Goal: Information Seeking & Learning: Find specific fact

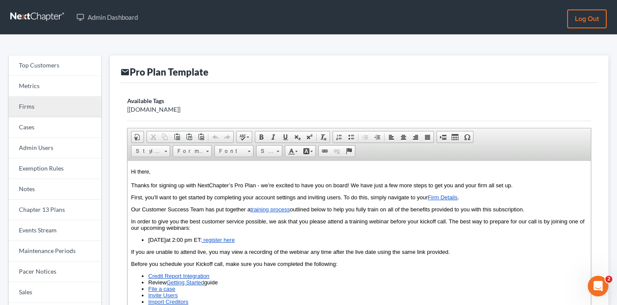
click at [52, 107] on link "Firms" at bounding box center [55, 107] width 93 height 21
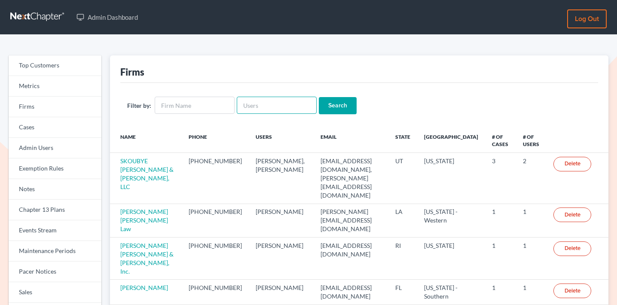
click at [285, 108] on input "text" at bounding box center [277, 105] width 80 height 17
paste input "[EMAIL_ADDRESS][DOMAIN_NAME][PERSON_NAME]"
type input "njohannesian0929@email.campbell.edu"
click at [342, 102] on input "Search" at bounding box center [338, 105] width 38 height 17
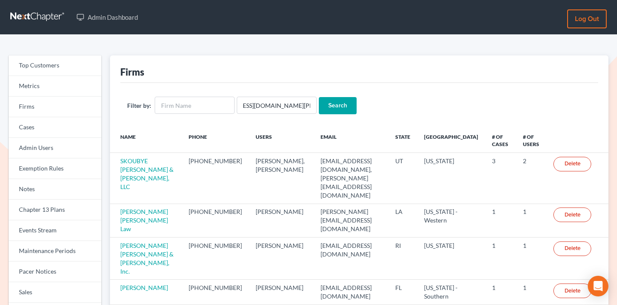
scroll to position [0, 0]
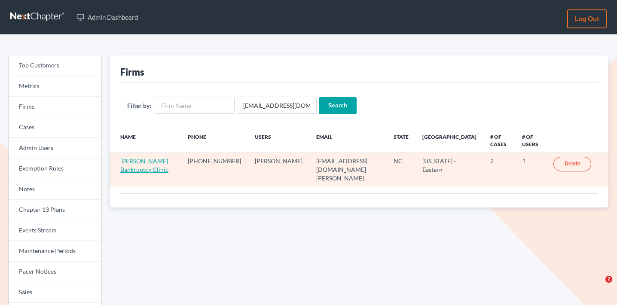
click at [136, 169] on link "Stubbs Bankruptcy Clinic" at bounding box center [144, 165] width 48 height 16
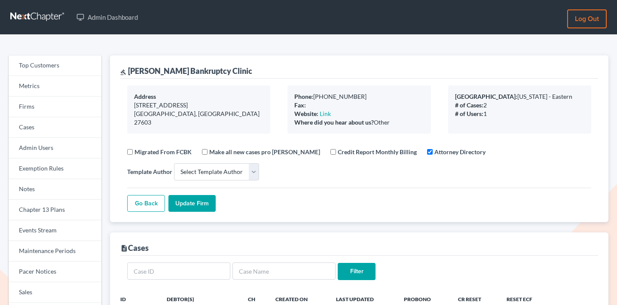
select select
drag, startPoint x: 222, startPoint y: 71, endPoint x: 128, endPoint y: 71, distance: 94.2
click at [128, 71] on div "gavel Stubbs Bankruptcy Clinic" at bounding box center [359, 66] width 478 height 23
copy div "Stubbs Bankruptcy Clinic"
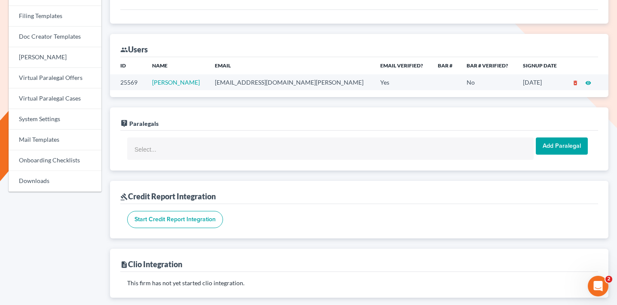
scroll to position [339, 0]
drag, startPoint x: 209, startPoint y: 85, endPoint x: 150, endPoint y: 83, distance: 58.1
click at [150, 83] on td "Nicole Ohannesian" at bounding box center [176, 82] width 63 height 16
copy link "Nicole Ohannesian"
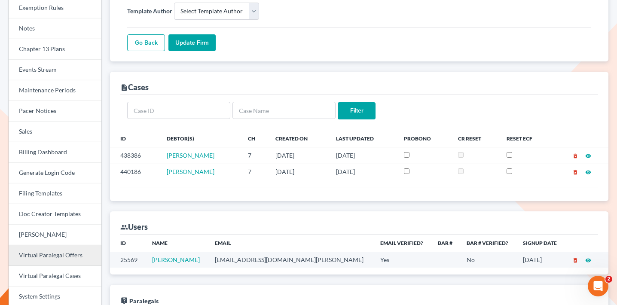
scroll to position [0, 0]
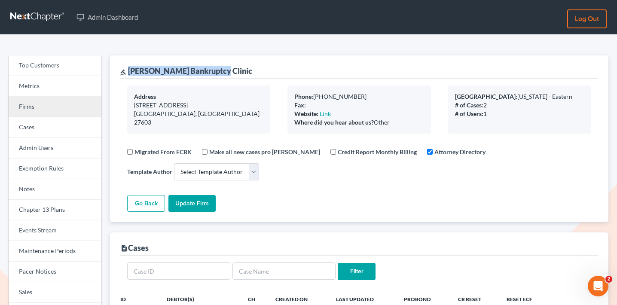
click at [59, 107] on link "Firms" at bounding box center [55, 107] width 93 height 21
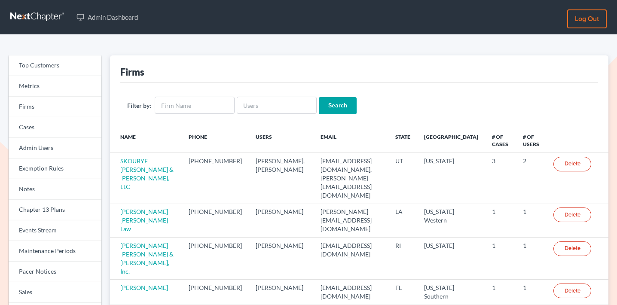
click at [259, 95] on div "Filter by: Search" at bounding box center [359, 105] width 478 height 45
click at [259, 108] on input "text" at bounding box center [277, 105] width 80 height 17
paste input "taylorparalegalsvcs@gmail.com"
type input "taylorparalegalsvcs@gmail.com"
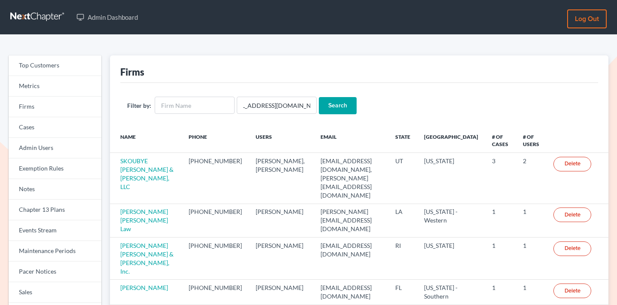
click at [340, 101] on input "Search" at bounding box center [338, 105] width 38 height 17
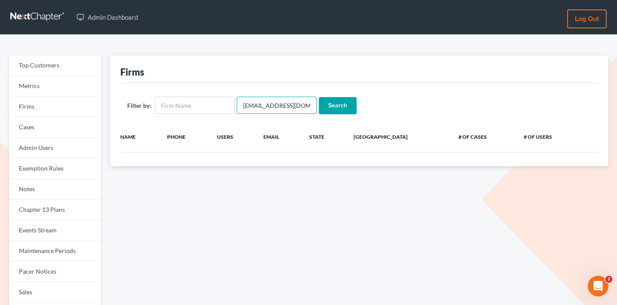
click at [285, 105] on input "taylorparalegalsvcs@gmail.com" at bounding box center [277, 105] width 80 height 17
type input "robert jimenez"
click at [319, 97] on input "Search" at bounding box center [338, 105] width 38 height 17
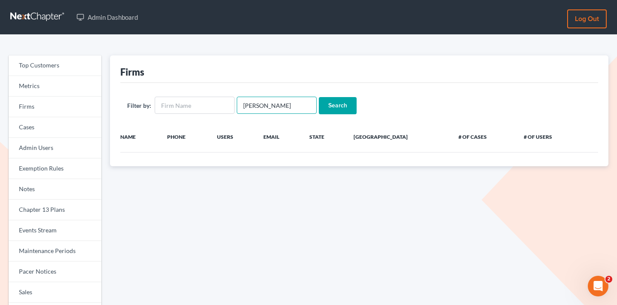
click at [258, 105] on input "[PERSON_NAME]" at bounding box center [277, 105] width 80 height 17
type input "roberto jimenez"
click at [319, 97] on input "Search" at bounding box center [338, 105] width 38 height 17
click at [274, 106] on input "[PERSON_NAME]" at bounding box center [277, 105] width 80 height 17
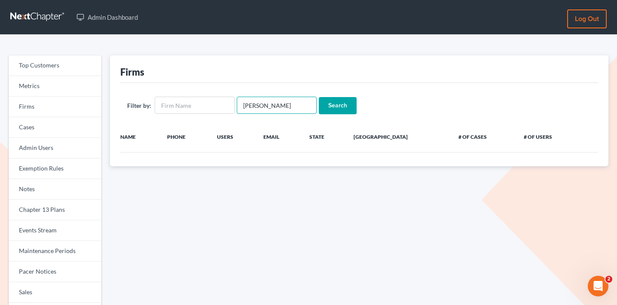
type input "[PERSON_NAME]"
click at [336, 104] on input "Search" at bounding box center [338, 105] width 38 height 17
drag, startPoint x: 264, startPoint y: 103, endPoint x: 233, endPoint y: 103, distance: 31.0
click at [237, 103] on input "Roberto Jimenez" at bounding box center [277, 105] width 80 height 17
type input "Jimenez"
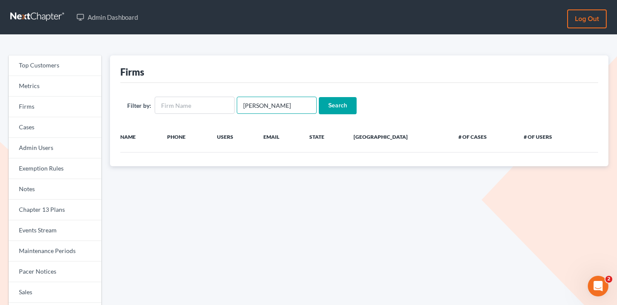
click at [319, 97] on input "Search" at bounding box center [338, 105] width 38 height 17
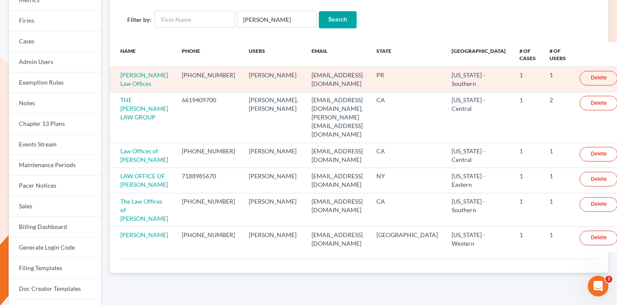
scroll to position [135, 0]
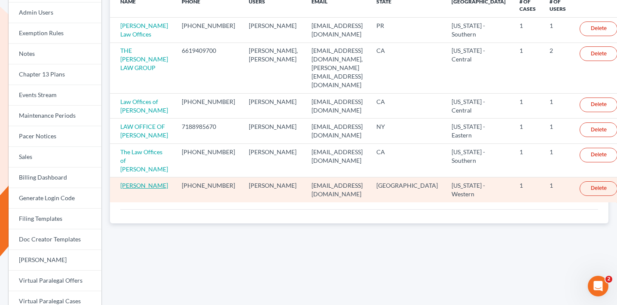
click at [147, 182] on link "Roberto Jimenez" at bounding box center [144, 185] width 48 height 7
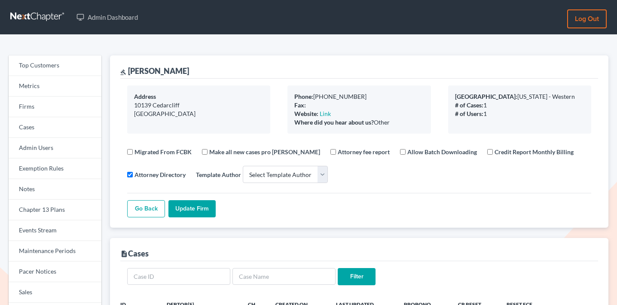
select select
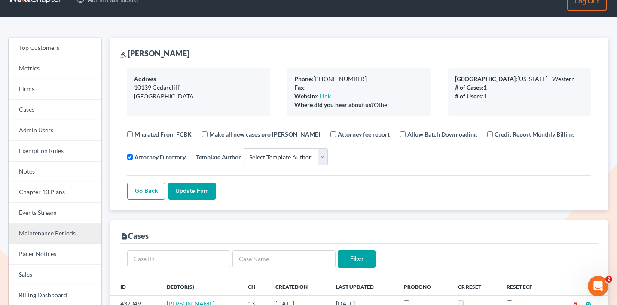
scroll to position [58, 0]
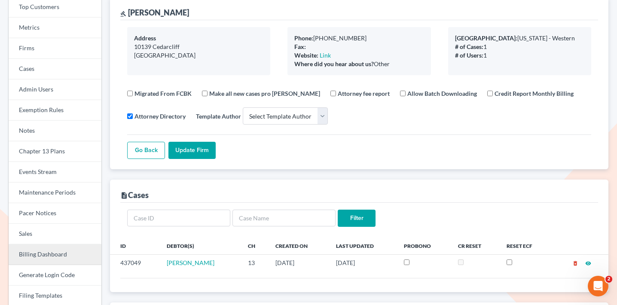
click at [53, 255] on link "Billing Dashboard" at bounding box center [55, 255] width 93 height 21
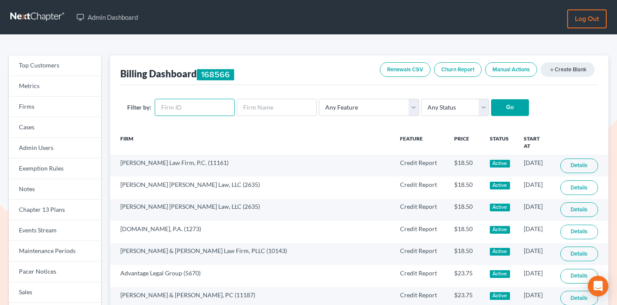
click at [197, 107] on input "text" at bounding box center [195, 107] width 80 height 17
paste input "12329"
type input "12329"
click at [491, 106] on input "Go" at bounding box center [510, 107] width 38 height 17
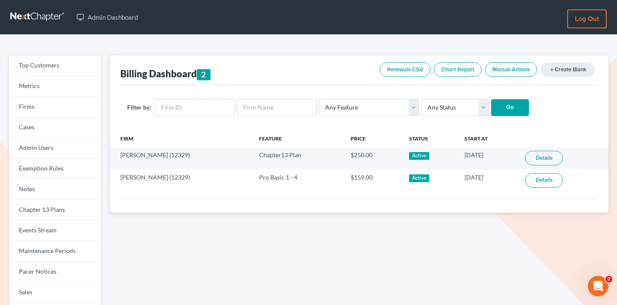
scroll to position [3, 0]
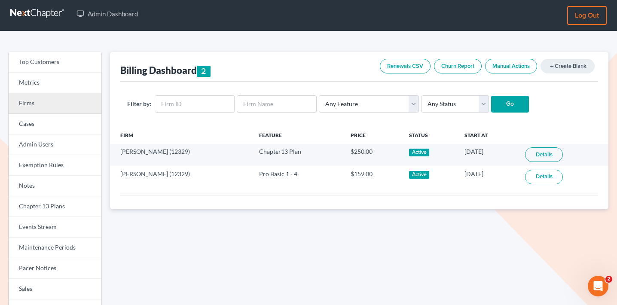
click at [57, 97] on link "Firms" at bounding box center [55, 103] width 93 height 21
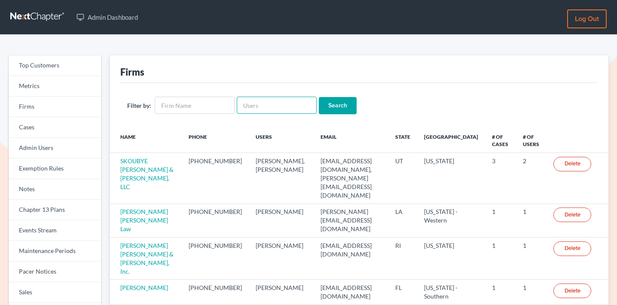
click at [266, 107] on input "text" at bounding box center [277, 105] width 80 height 17
type input "hollyc46"
click at [319, 97] on input "Search" at bounding box center [338, 105] width 38 height 17
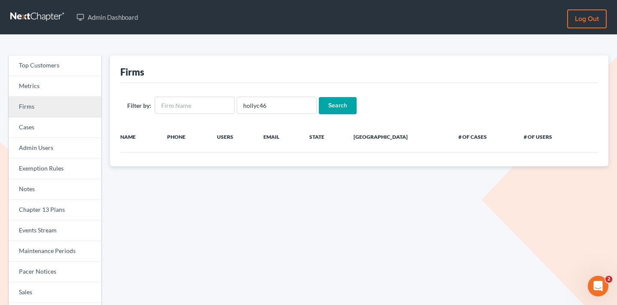
click at [67, 113] on link "Firms" at bounding box center [55, 107] width 93 height 21
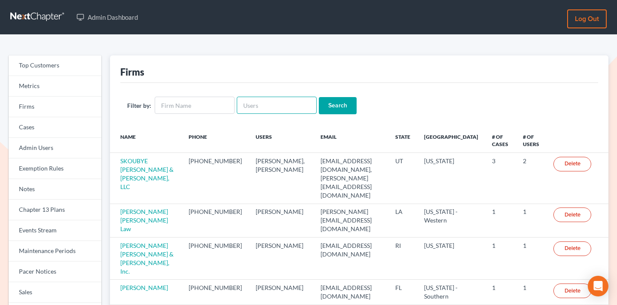
click at [263, 107] on input "text" at bounding box center [277, 105] width 80 height 17
paste input "[EMAIL_ADDRESS][DOMAIN_NAME]"
type input "[EMAIL_ADDRESS][DOMAIN_NAME]"
click at [331, 99] on input "Search" at bounding box center [338, 105] width 38 height 17
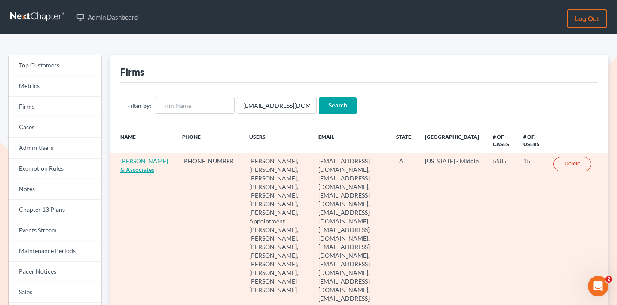
click at [133, 169] on link "Diment & Associates" at bounding box center [144, 165] width 48 height 16
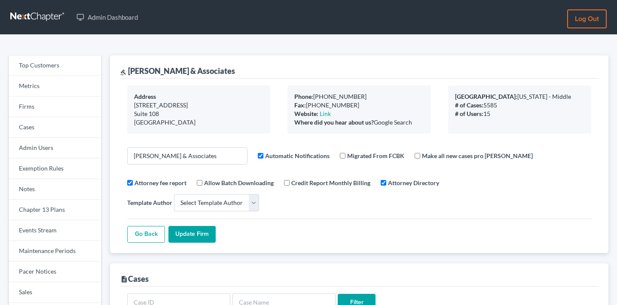
select select
click at [67, 234] on link "Events Stream" at bounding box center [55, 231] width 93 height 21
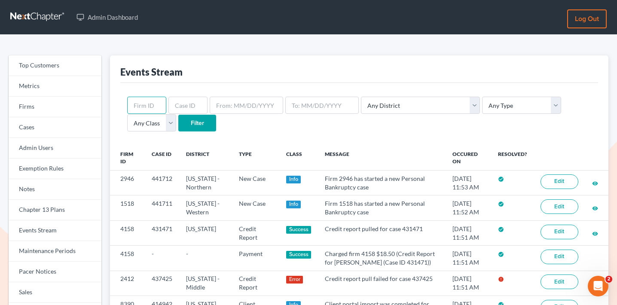
click at [139, 110] on input "text" at bounding box center [146, 105] width 39 height 17
paste input "2412"
type input "2412"
click at [178, 123] on input "Filter" at bounding box center [197, 123] width 38 height 17
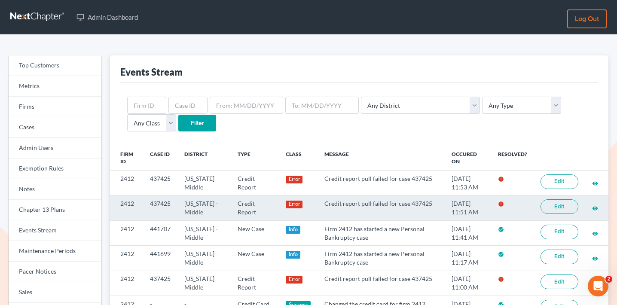
click at [557, 206] on link "Edit" at bounding box center [560, 206] width 38 height 15
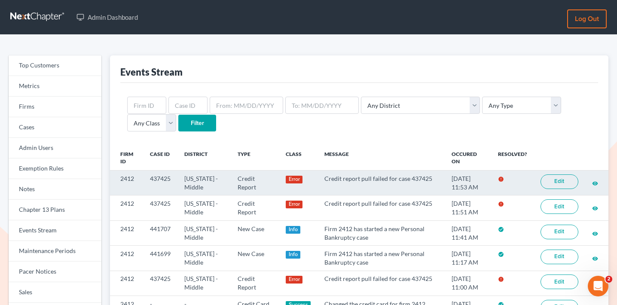
click at [552, 177] on link "Edit" at bounding box center [560, 182] width 38 height 15
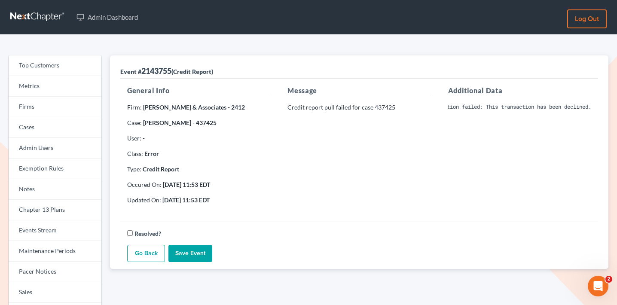
scroll to position [0, 185]
click at [512, 197] on div "Additional Data Invalid Client Account Identifier; Credit card authorization fa…" at bounding box center [520, 149] width 160 height 126
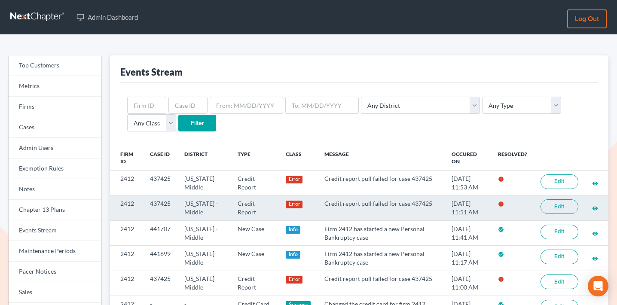
click at [562, 204] on link "Edit" at bounding box center [560, 206] width 38 height 15
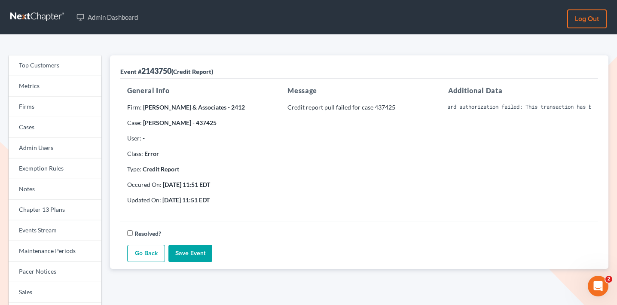
scroll to position [0, 135]
click at [545, 107] on pre "Invalid Client Account Identifier; Credit card authorization failed: This trans…" at bounding box center [519, 107] width 143 height 8
copy div "Invalid Client Account Identifier; Credit card authorization failed: This trans…"
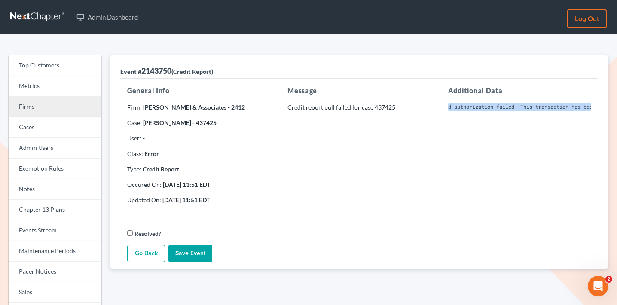
click at [52, 102] on link "Firms" at bounding box center [55, 107] width 93 height 21
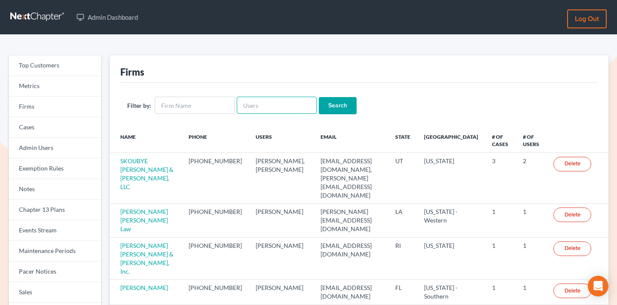
click at [266, 101] on input "text" at bounding box center [277, 105] width 80 height 17
paste input "[EMAIL_ADDRESS][DOMAIN_NAME]"
type input "[EMAIL_ADDRESS][DOMAIN_NAME]"
click at [340, 105] on input "Search" at bounding box center [338, 105] width 38 height 17
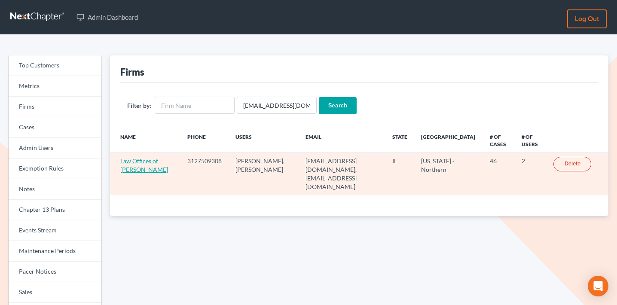
click at [147, 161] on link "Law Offices of [PERSON_NAME]" at bounding box center [144, 165] width 48 height 16
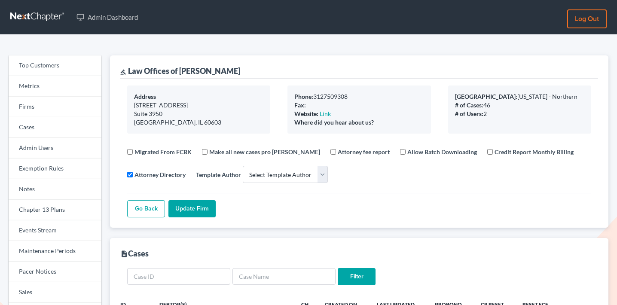
select select
drag, startPoint x: 263, startPoint y: 72, endPoint x: 126, endPoint y: 72, distance: 137.1
click at [126, 72] on div "gavel Law Offices of Richard D. Grossman" at bounding box center [359, 66] width 478 height 23
copy div "Law Offices of Richard D. Grossman"
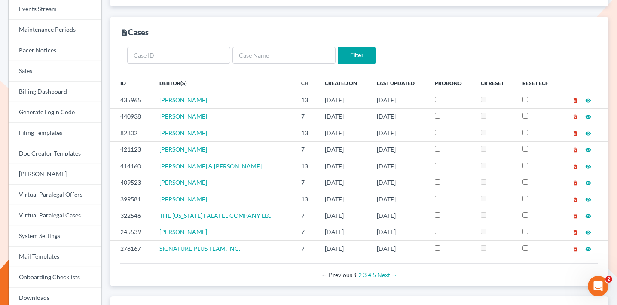
scroll to position [408, 0]
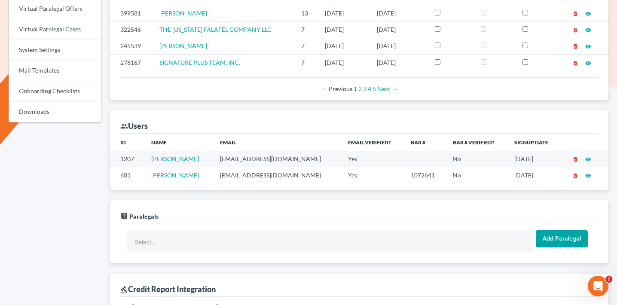
drag, startPoint x: 213, startPoint y: 175, endPoint x: 144, endPoint y: 175, distance: 69.2
click at [144, 175] on tr "681 Richard Grossman rgat135@gmail.com Yes 1072641 No 03/13/2016 delete_forever…" at bounding box center [359, 175] width 499 height 16
copy tr "Richard Grossman"
